Goal: Find specific page/section: Find specific page/section

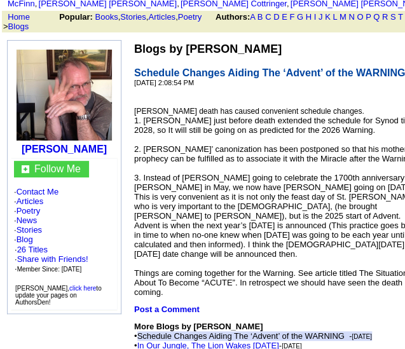
scroll to position [127, 0]
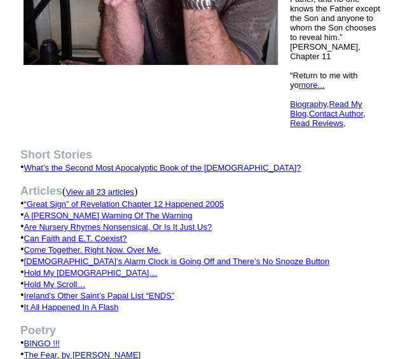
scroll to position [382, 0]
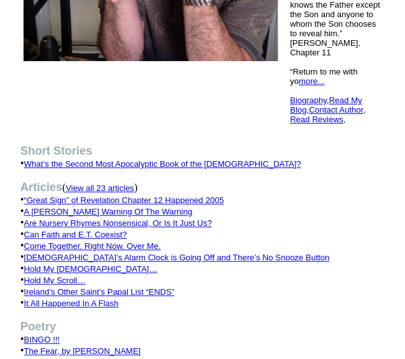
click at [128, 183] on font "View all 23 articles" at bounding box center [100, 188] width 68 height 10
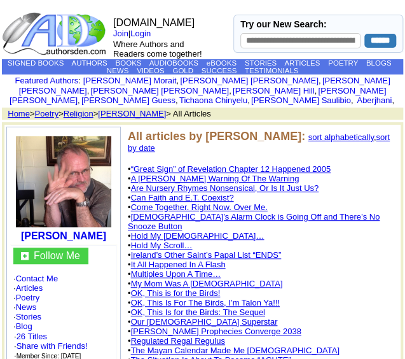
click at [362, 150] on link "sort by date" at bounding box center [259, 142] width 262 height 20
